Goal: Task Accomplishment & Management: Manage account settings

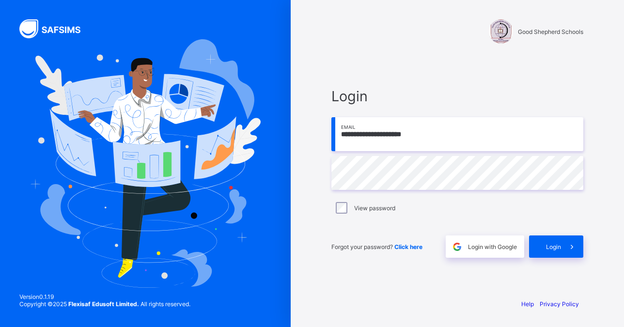
type input "**********"
click at [552, 246] on span "Login" at bounding box center [553, 246] width 15 height 7
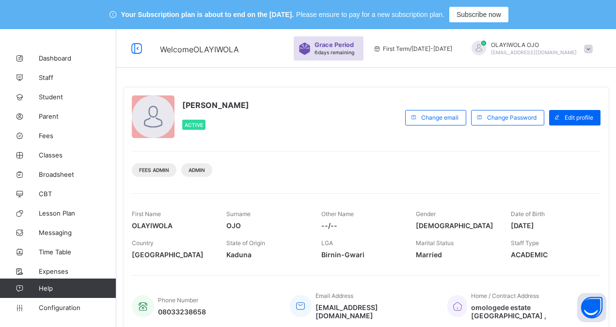
click at [325, 160] on div "Fees Admin Admin" at bounding box center [366, 166] width 468 height 31
click at [51, 95] on span "Student" at bounding box center [78, 97] width 78 height 8
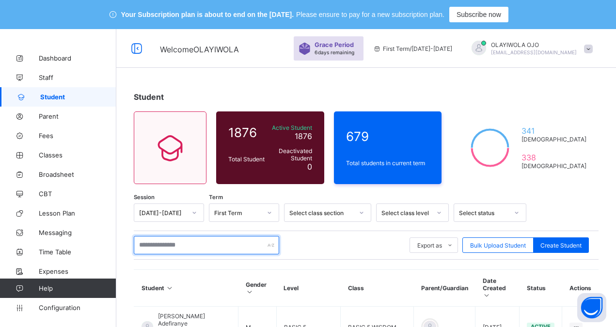
click at [154, 241] on input "text" at bounding box center [206, 245] width 145 height 18
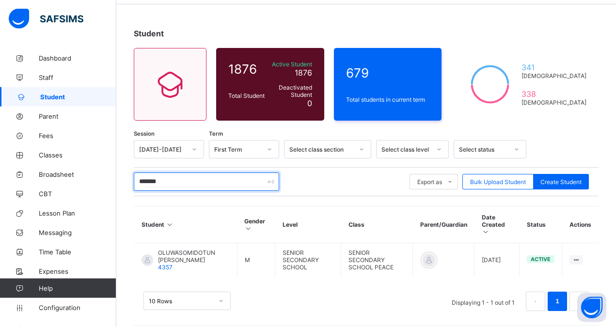
scroll to position [64, 0]
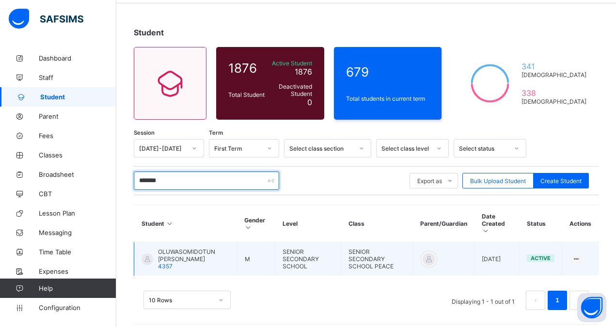
type input "*******"
click at [181, 249] on span "OLUWASOMIDOTUN ODUJOBI EMMANUEL" at bounding box center [194, 255] width 72 height 15
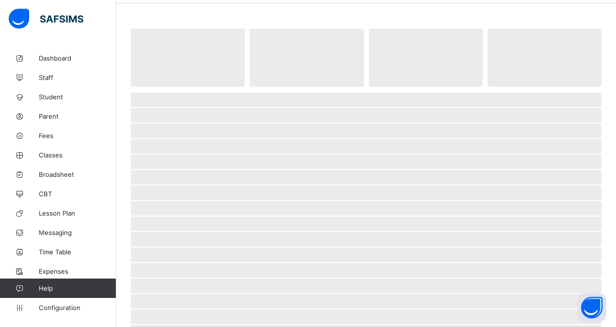
click at [181, 249] on span "‌" at bounding box center [366, 255] width 470 height 15
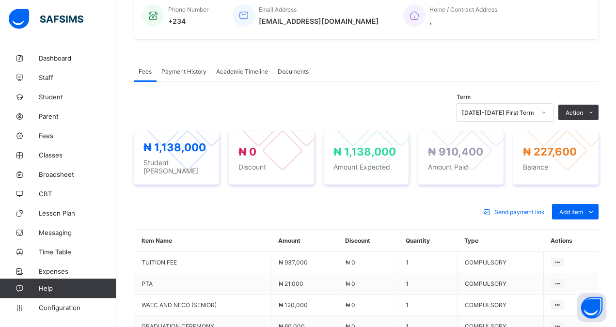
scroll to position [287, 0]
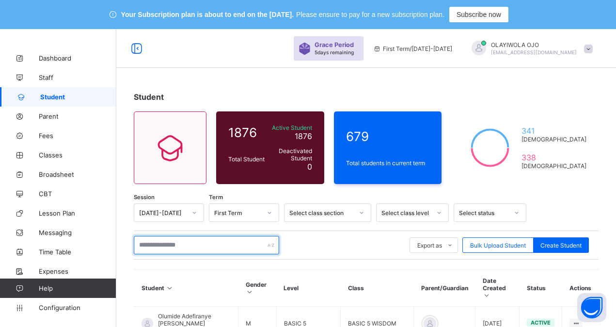
click at [155, 244] on input "text" at bounding box center [206, 245] width 145 height 18
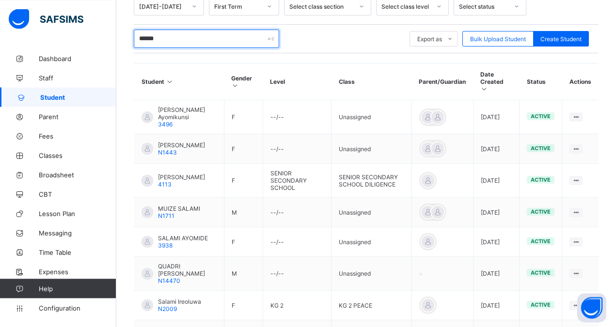
scroll to position [222, 0]
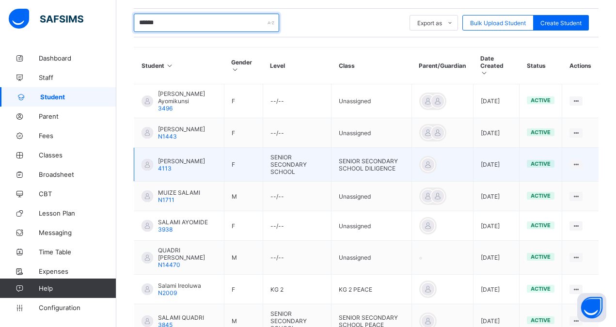
type input "******"
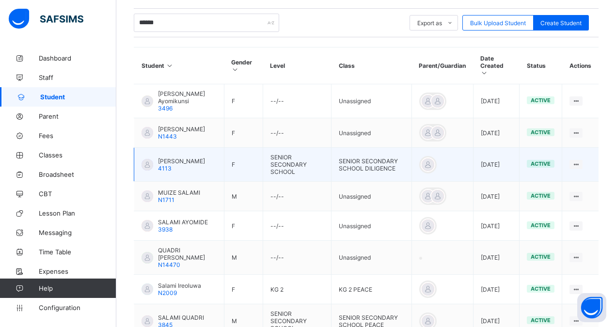
click at [165, 165] on span "4113" at bounding box center [165, 168] width 14 height 7
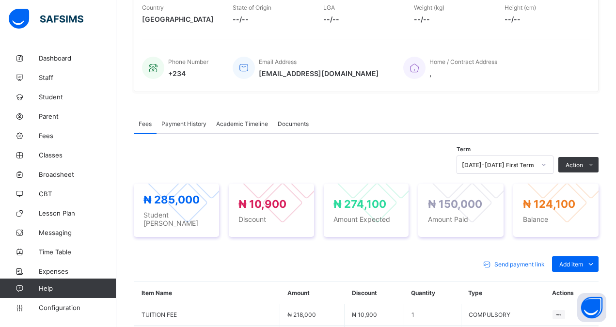
scroll to position [348, 0]
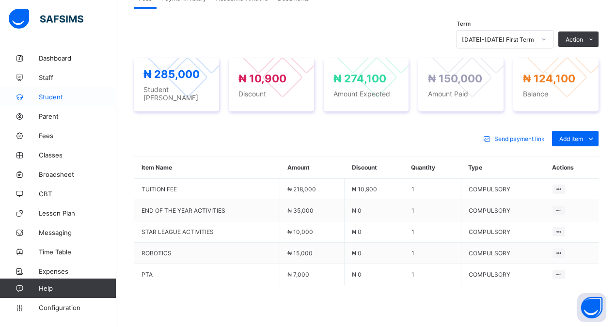
click at [55, 96] on span "Student" at bounding box center [78, 97] width 78 height 8
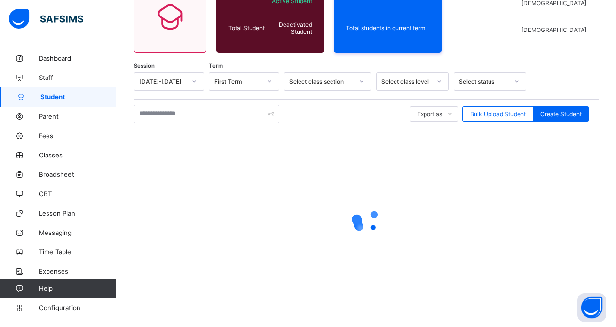
scroll to position [131, 0]
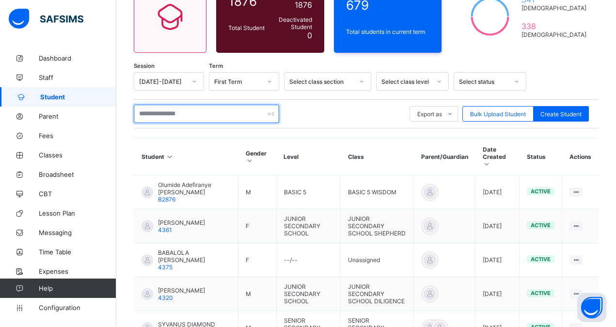
click at [164, 114] on input "text" at bounding box center [206, 114] width 145 height 18
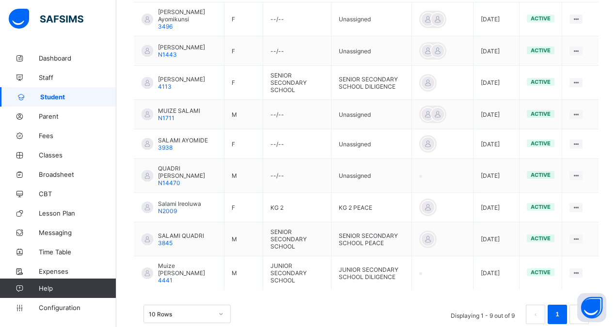
scroll to position [318, 0]
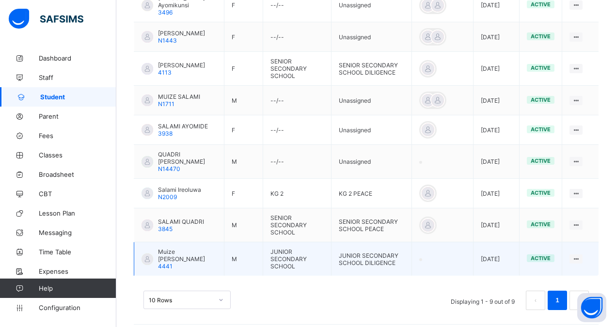
type input "******"
click at [215, 253] on td "Muize Salami Ola 4441" at bounding box center [179, 259] width 90 height 34
click at [192, 253] on div "Muize Salami Ola 4441" at bounding box center [187, 259] width 59 height 22
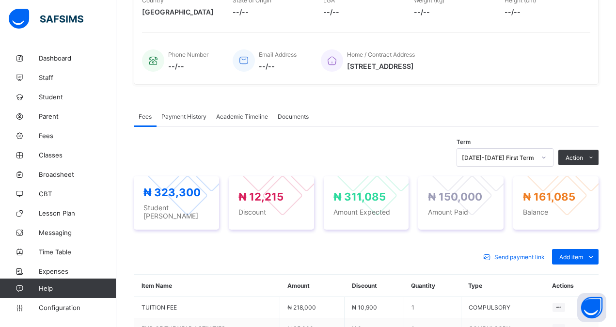
scroll to position [355, 0]
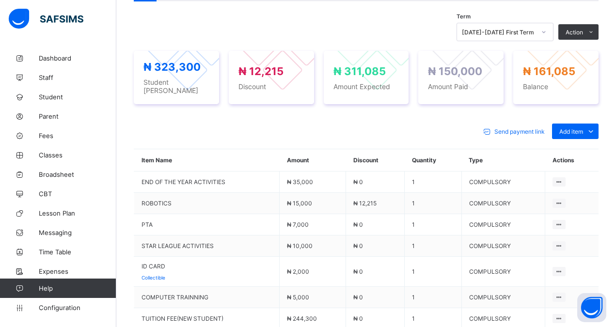
click at [192, 257] on td "ID CARD Collectible" at bounding box center [206, 272] width 145 height 30
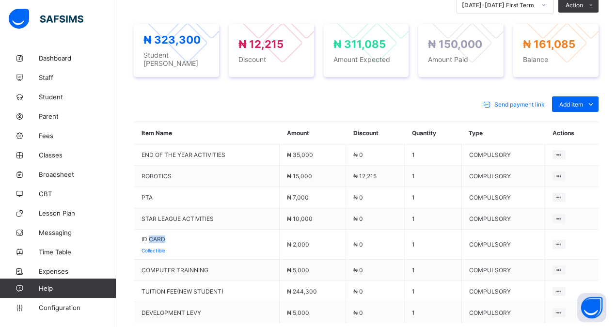
scroll to position [404, 0]
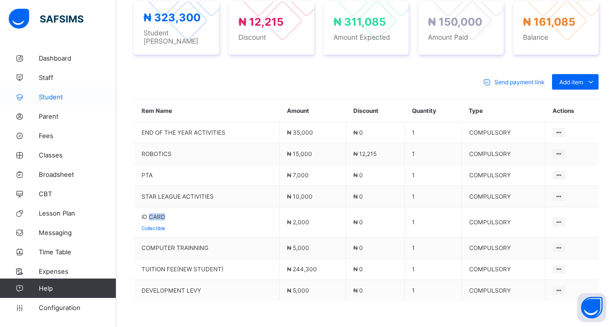
click at [57, 94] on span "Student" at bounding box center [78, 97] width 78 height 8
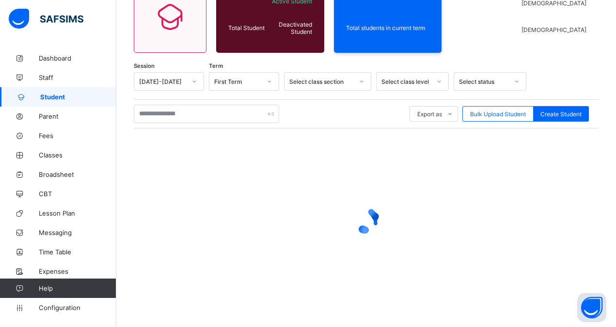
scroll to position [131, 0]
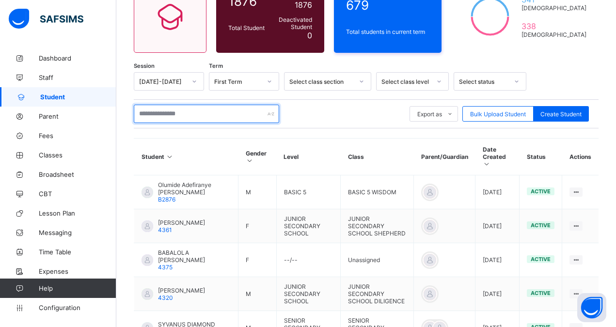
click at [173, 117] on input "text" at bounding box center [206, 114] width 145 height 18
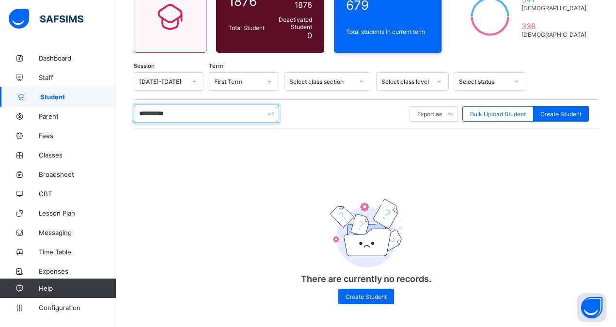
click at [152, 115] on input "**********" at bounding box center [206, 114] width 145 height 18
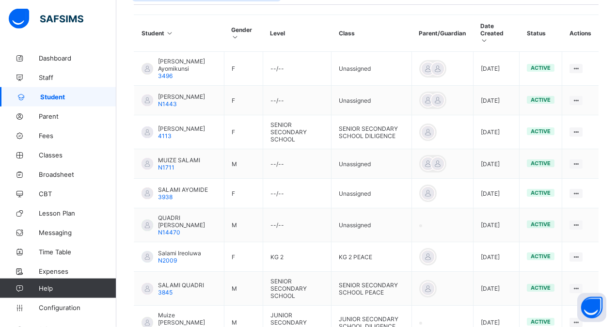
scroll to position [280, 0]
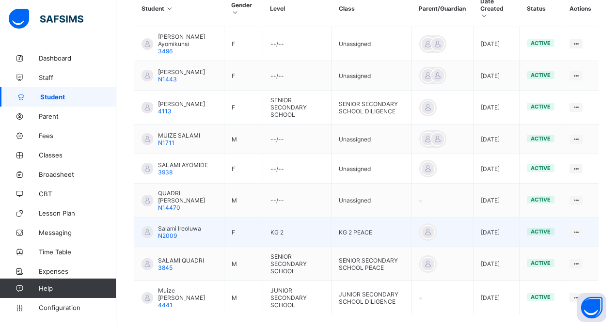
type input "******"
click at [177, 225] on span "Salami Ireoluwa" at bounding box center [179, 228] width 43 height 7
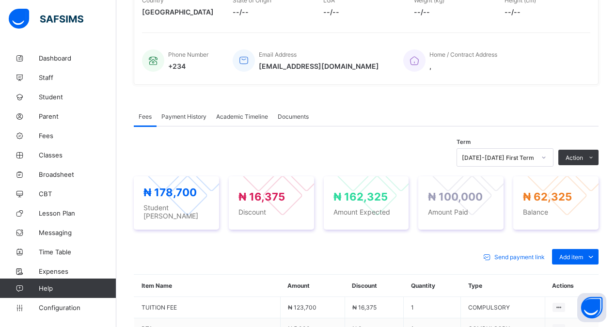
scroll to position [355, 0]
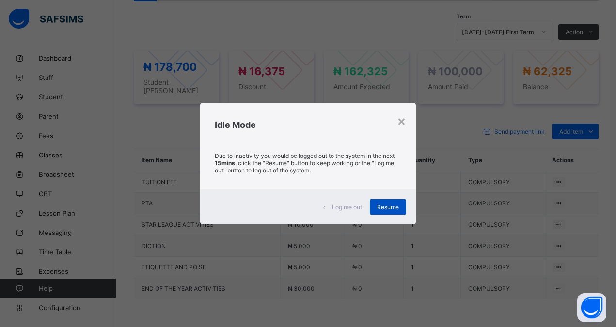
click at [387, 205] on span "Resume" at bounding box center [388, 206] width 22 height 7
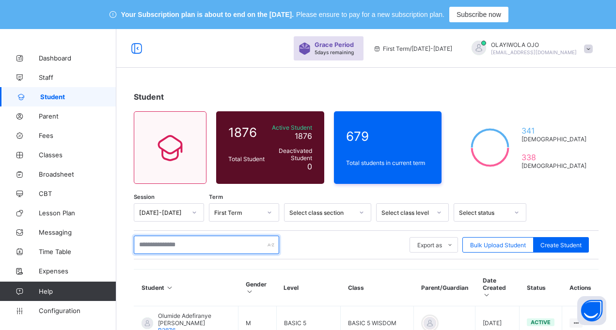
click at [152, 246] on input "text" at bounding box center [206, 245] width 145 height 18
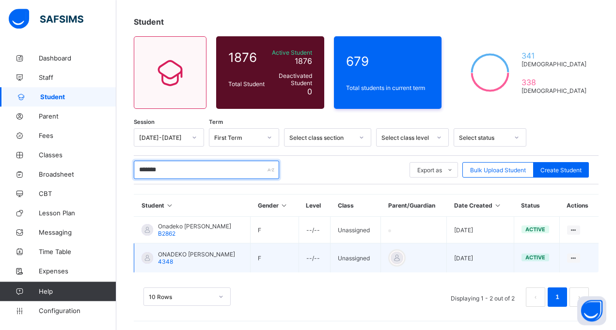
scroll to position [76, 0]
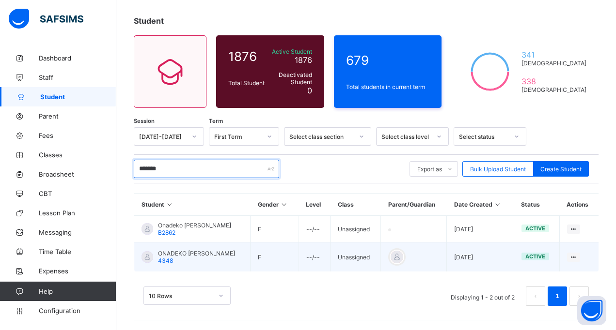
type input "*******"
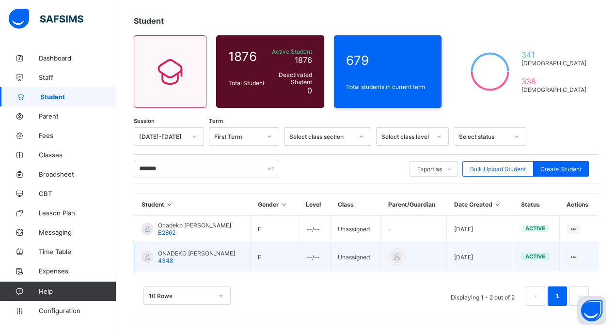
click at [183, 255] on span "ONADEKO [PERSON_NAME]" at bounding box center [196, 253] width 77 height 7
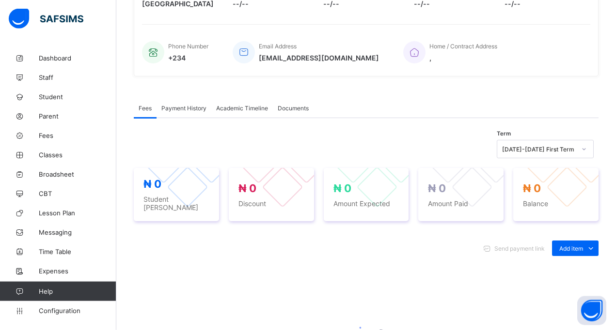
scroll to position [249, 0]
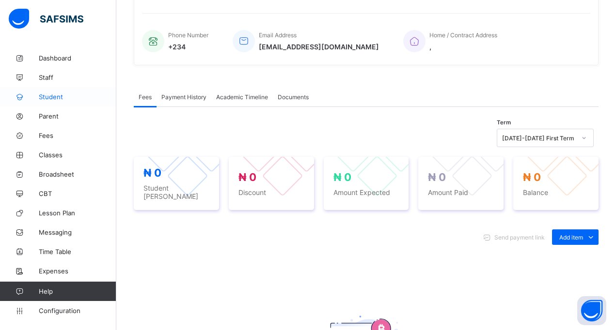
click at [59, 94] on span "Student" at bounding box center [78, 97] width 78 height 8
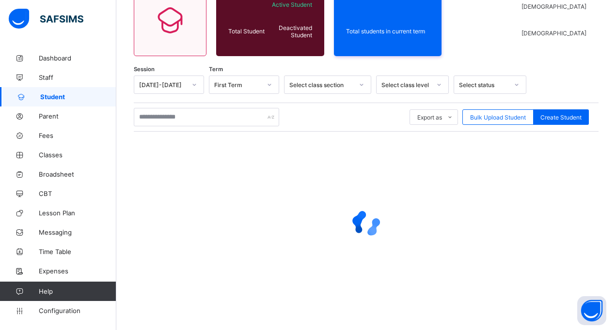
scroll to position [128, 0]
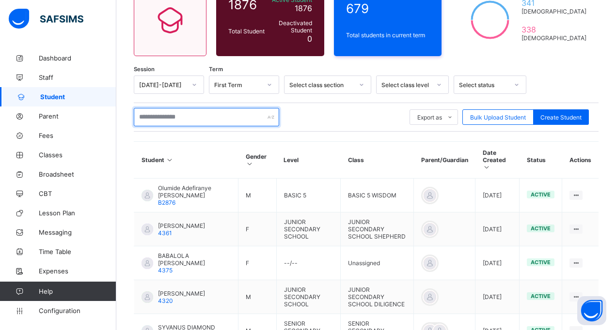
click at [159, 118] on input "text" at bounding box center [206, 117] width 145 height 18
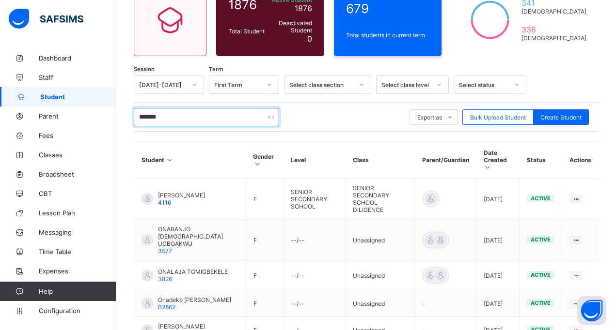
scroll to position [76, 0]
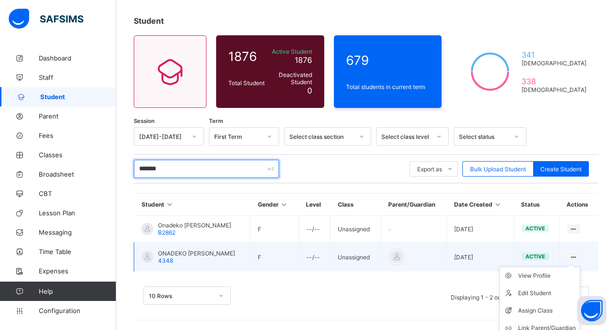
type input "*******"
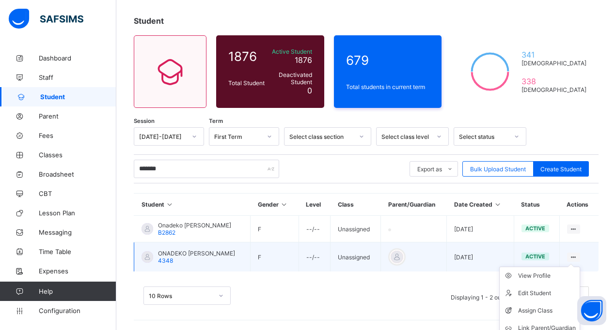
click at [577, 256] on icon at bounding box center [573, 257] width 8 height 7
click at [541, 309] on div "Assign Class" at bounding box center [547, 311] width 58 height 10
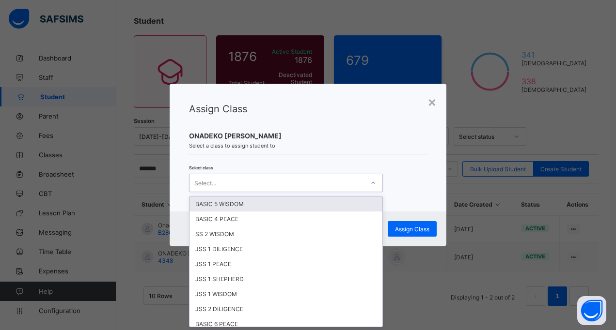
click at [219, 181] on div "Select..." at bounding box center [276, 183] width 174 height 14
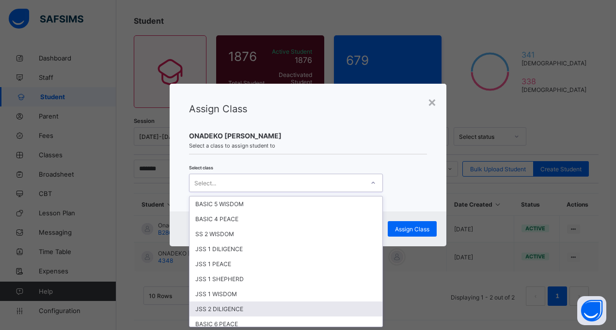
click at [221, 309] on div "JSS 2 DILIGENCE" at bounding box center [285, 309] width 193 height 15
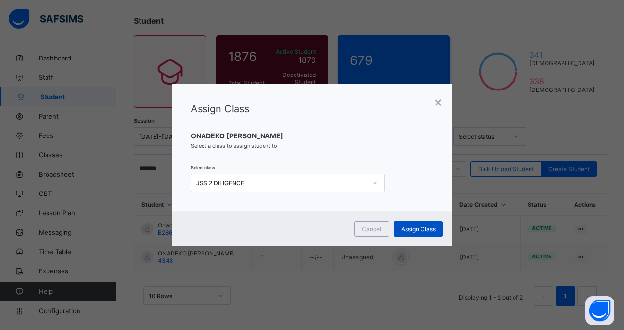
click at [411, 226] on span "Assign Class" at bounding box center [418, 229] width 34 height 7
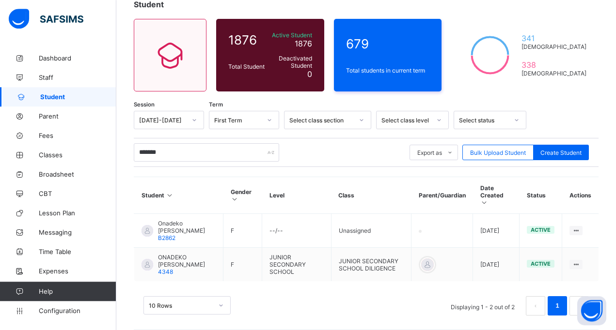
scroll to position [95, 0]
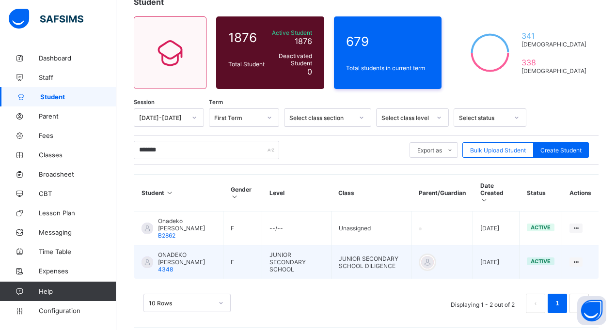
click at [172, 255] on span "ONADEKO [PERSON_NAME]" at bounding box center [187, 258] width 58 height 15
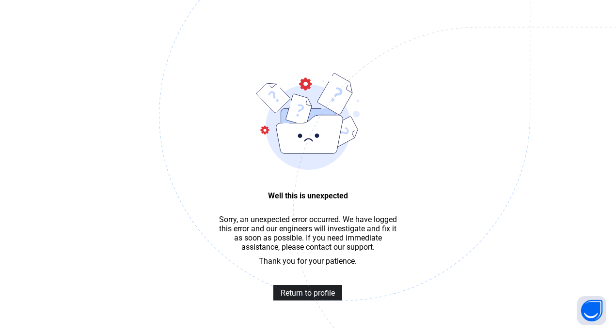
click at [302, 298] on span "Return to profile" at bounding box center [307, 293] width 54 height 9
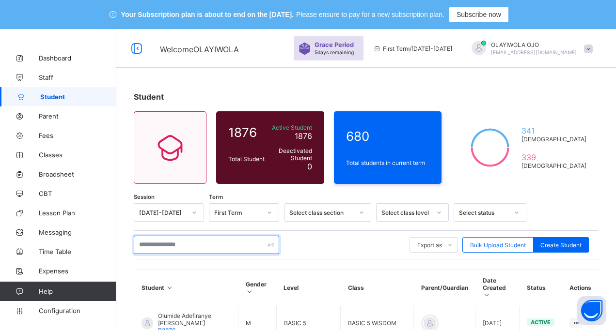
click at [173, 247] on input "text" at bounding box center [206, 245] width 145 height 18
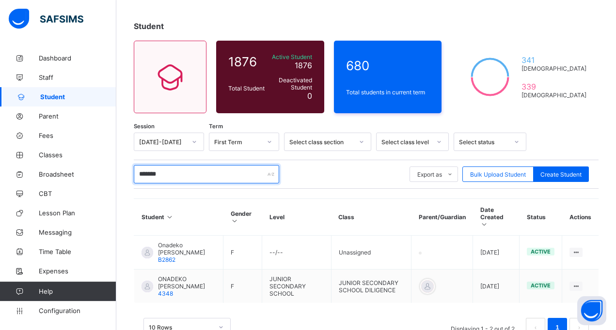
scroll to position [95, 0]
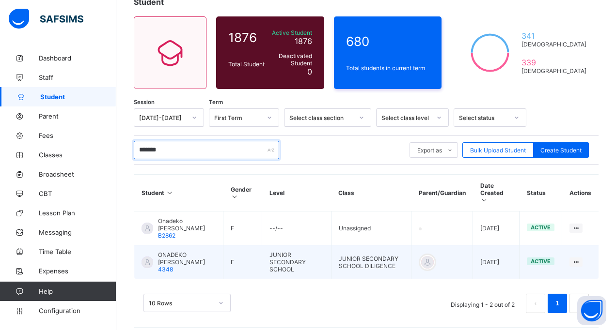
type input "*******"
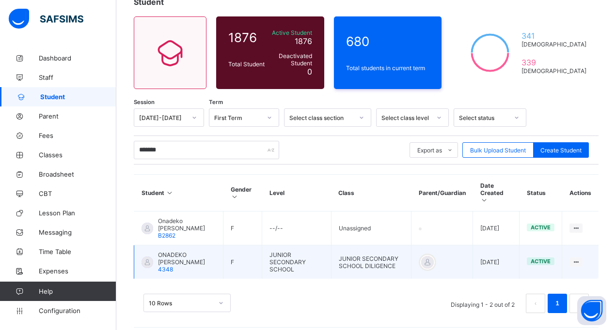
click at [182, 253] on span "ONADEKO [PERSON_NAME]" at bounding box center [187, 258] width 58 height 15
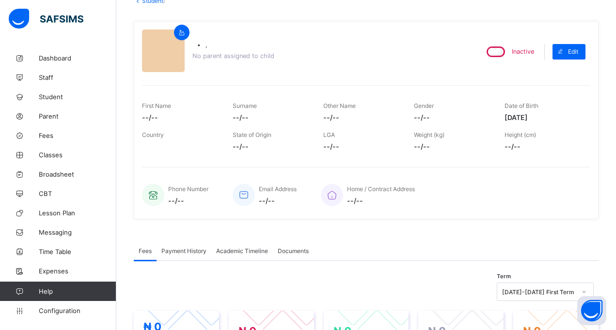
click at [286, 77] on div "• , No parent assigned to child Inactive Edit First Name --/-- Surname --/-- Ot…" at bounding box center [366, 120] width 465 height 198
click at [57, 99] on span "Student" at bounding box center [78, 97] width 78 height 8
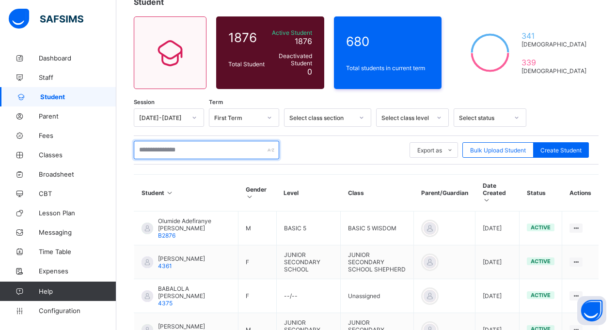
click at [157, 153] on input "text" at bounding box center [206, 150] width 145 height 18
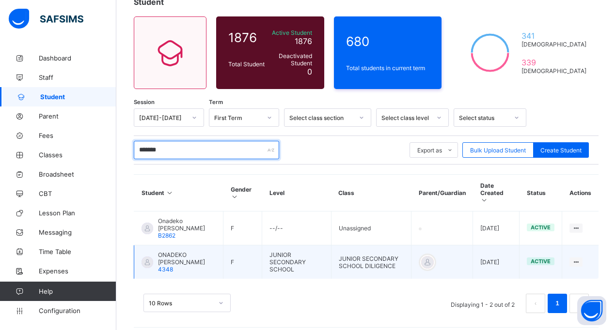
type input "*******"
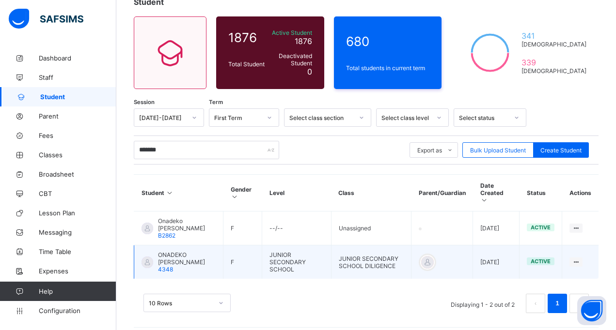
click at [171, 252] on span "ONADEKO [PERSON_NAME]" at bounding box center [187, 258] width 58 height 15
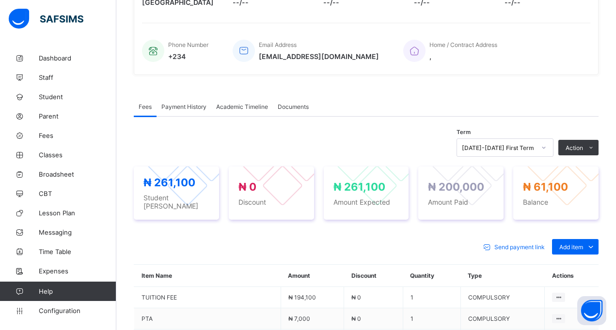
scroll to position [243, 0]
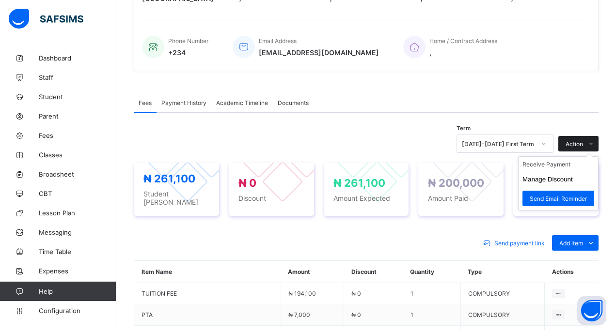
click at [584, 140] on div "Action" at bounding box center [578, 144] width 40 height 16
click at [545, 164] on li "Receive Payment" at bounding box center [557, 164] width 79 height 15
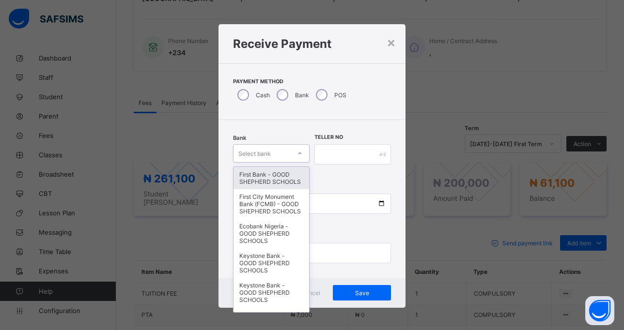
click at [245, 151] on div "Select bank" at bounding box center [254, 153] width 32 height 18
click at [264, 183] on div "First Bank - GOOD SHEPHERD SCHOOLS" at bounding box center [271, 178] width 76 height 22
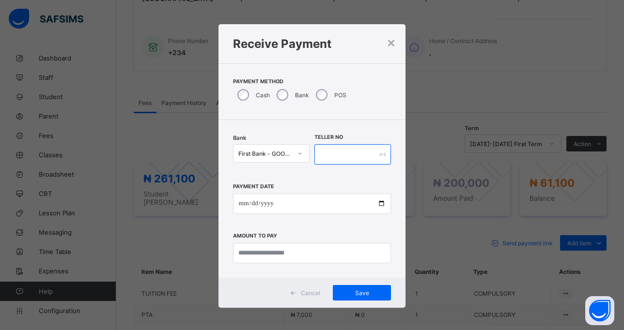
click at [327, 158] on input "text" at bounding box center [352, 154] width 77 height 20
type input "******"
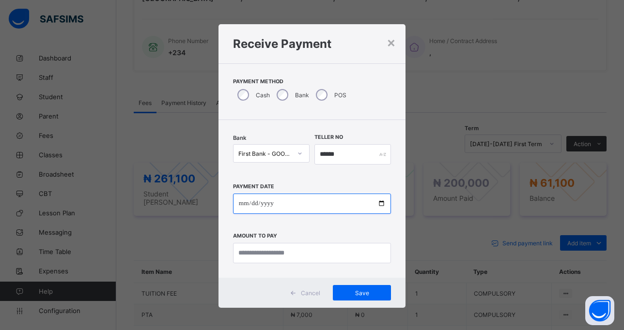
click at [374, 203] on input "date" at bounding box center [312, 204] width 158 height 20
type input "**********"
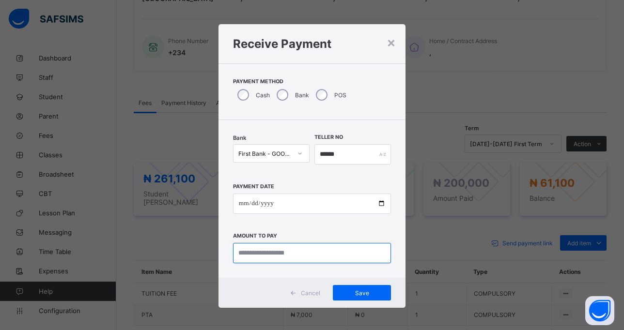
click at [274, 259] on input "currency" at bounding box center [312, 253] width 158 height 20
type input "********"
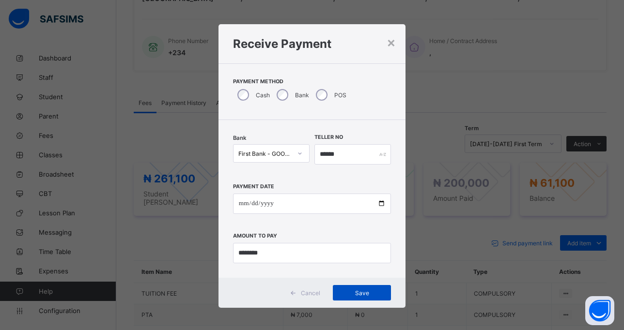
click at [353, 293] on span "Save" at bounding box center [362, 293] width 44 height 7
